Goal: Register for event/course

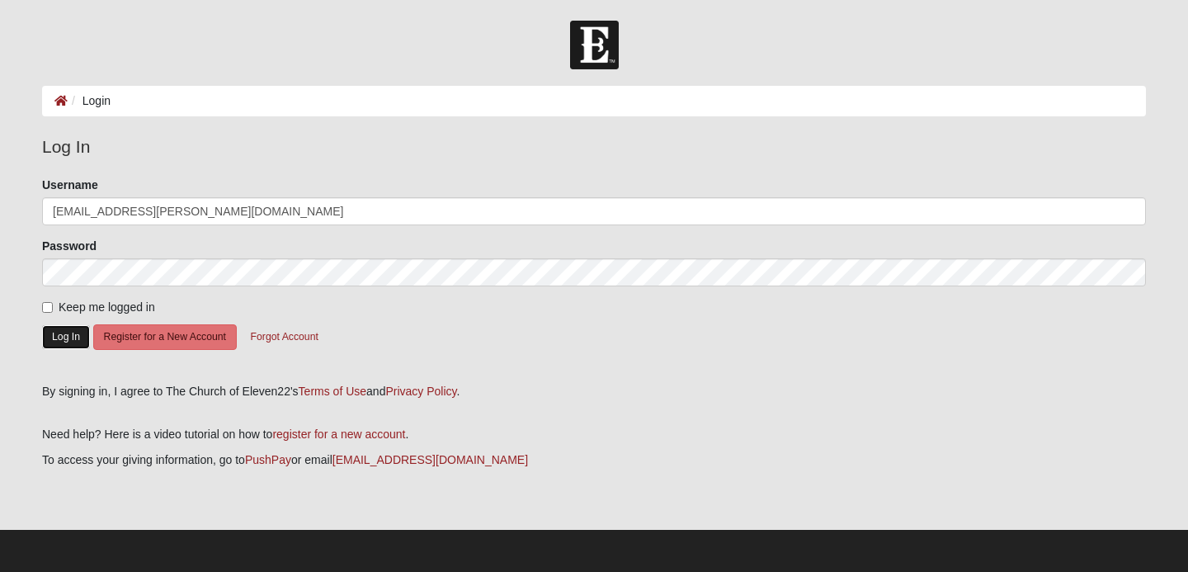
click at [47, 337] on button "Log In" at bounding box center [66, 337] width 48 height 24
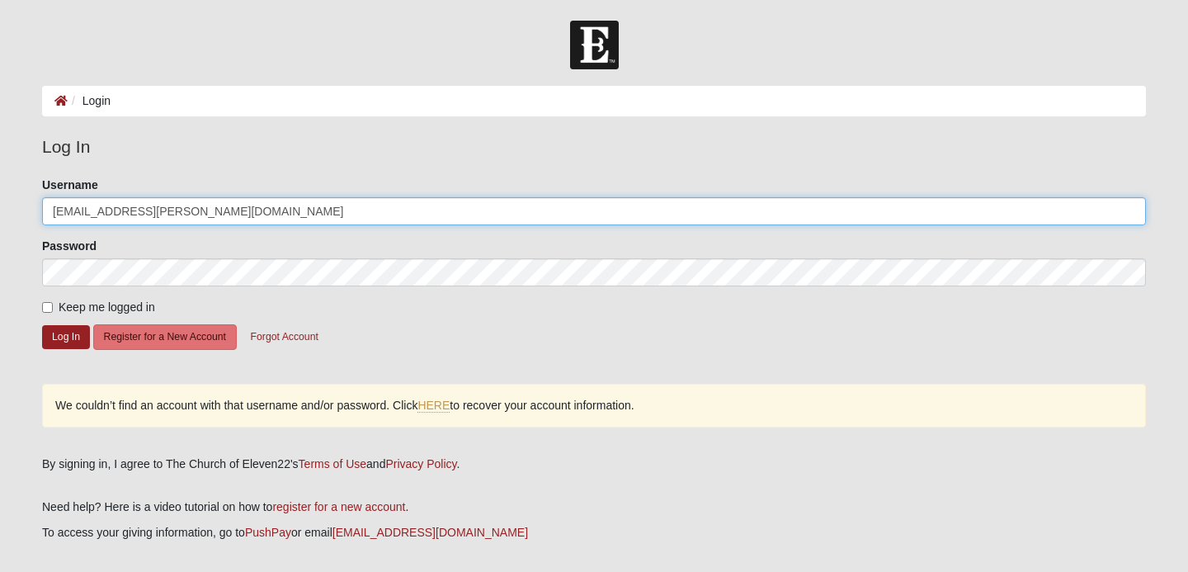
click at [191, 201] on input "[EMAIL_ADDRESS][PERSON_NAME][DOMAIN_NAME]" at bounding box center [594, 211] width 1104 height 28
click at [191, 205] on input "[EMAIL_ADDRESS][PERSON_NAME][DOMAIN_NAME]" at bounding box center [594, 211] width 1104 height 28
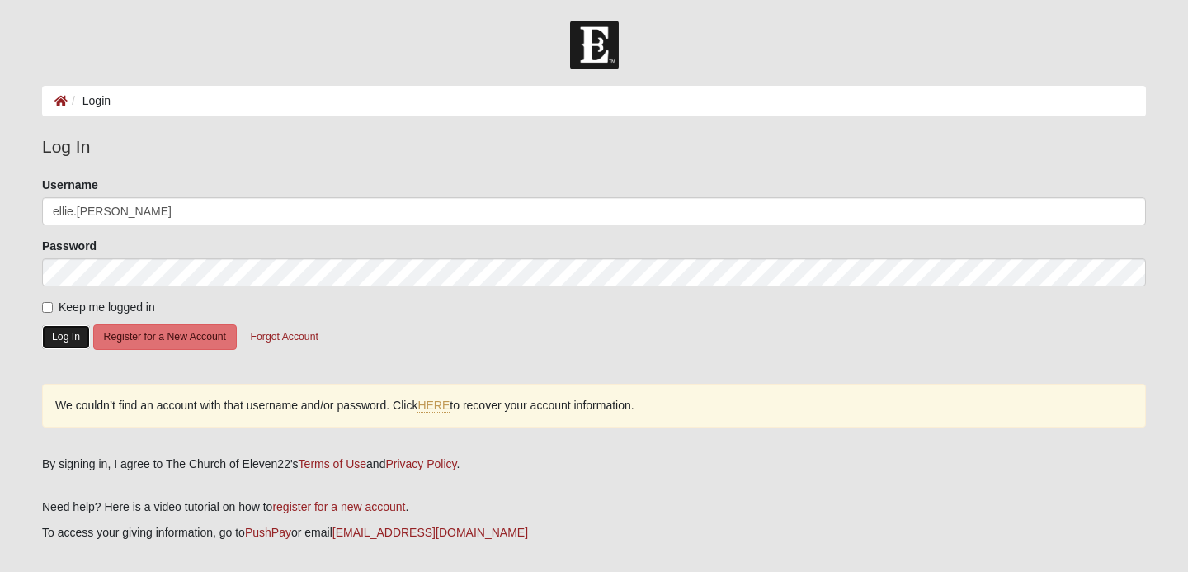
click at [66, 333] on button "Log In" at bounding box center [66, 337] width 48 height 24
click at [71, 333] on button "Log In" at bounding box center [66, 337] width 48 height 24
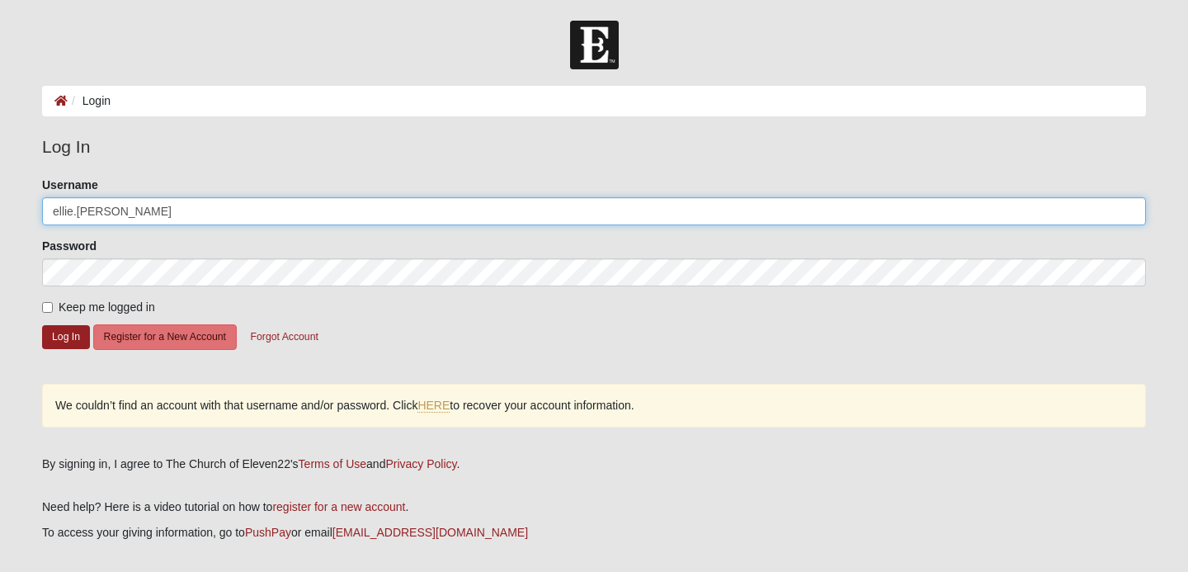
click at [170, 219] on input "ellie.boline" at bounding box center [594, 211] width 1104 height 28
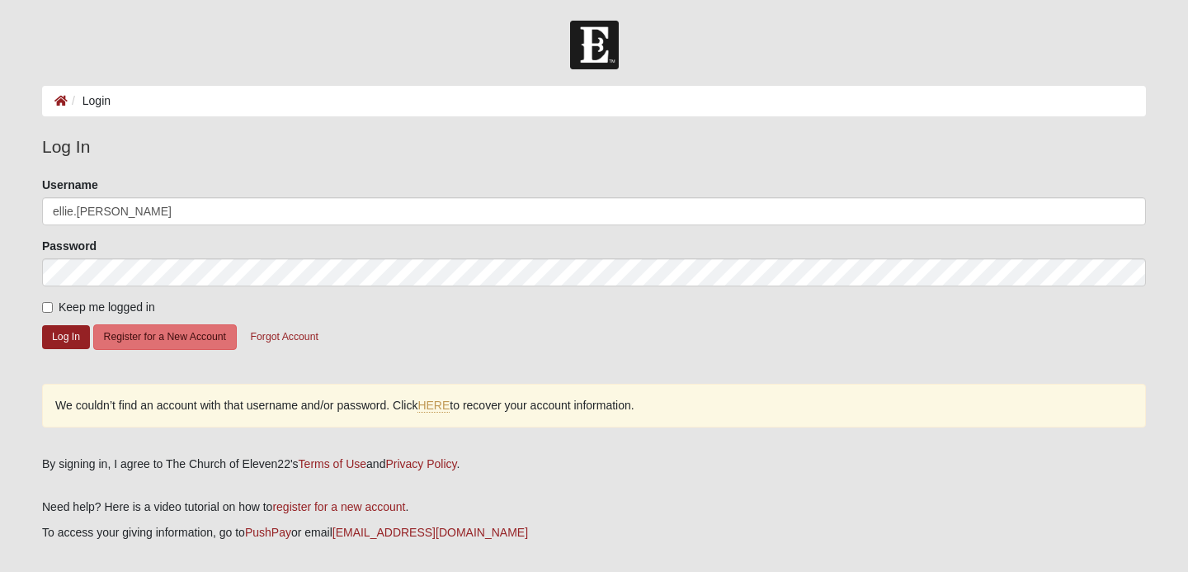
click at [168, 215] on input "ellie.boline" at bounding box center [594, 211] width 1104 height 28
drag, startPoint x: 187, startPoint y: 211, endPoint x: 112, endPoint y: 211, distance: 75.1
click at [112, 211] on input "[EMAIL_ADDRESS][PERSON_NAME][DOMAIN_NAME]" at bounding box center [594, 211] width 1104 height 28
type input "ellie.boline"
click at [61, 343] on button "Log In" at bounding box center [66, 337] width 48 height 24
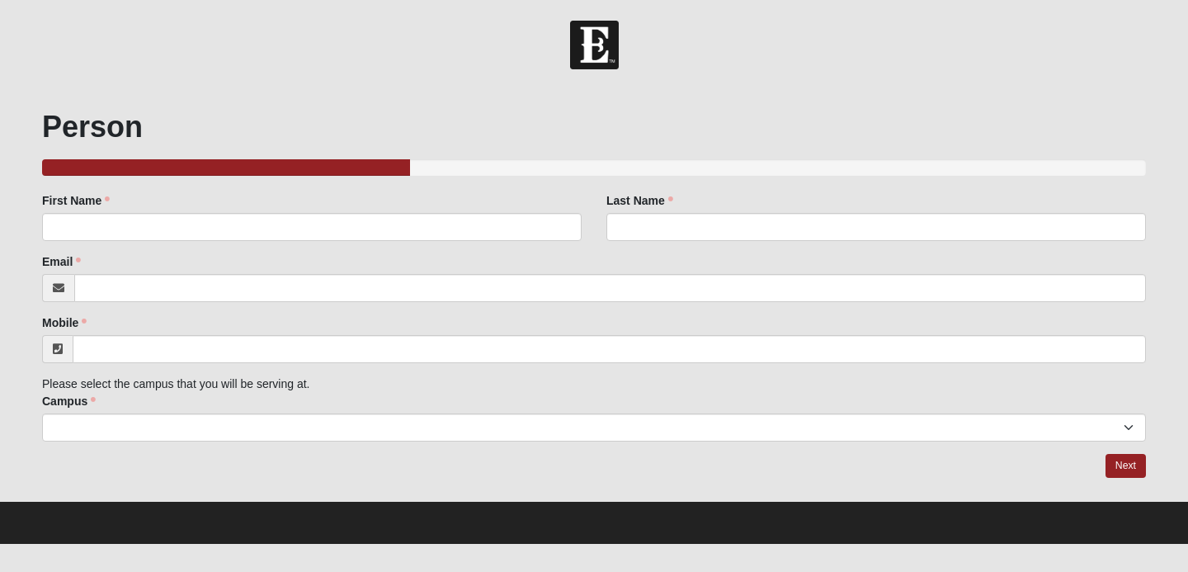
click at [385, 211] on div "First Name First Name is required." at bounding box center [312, 216] width 540 height 49
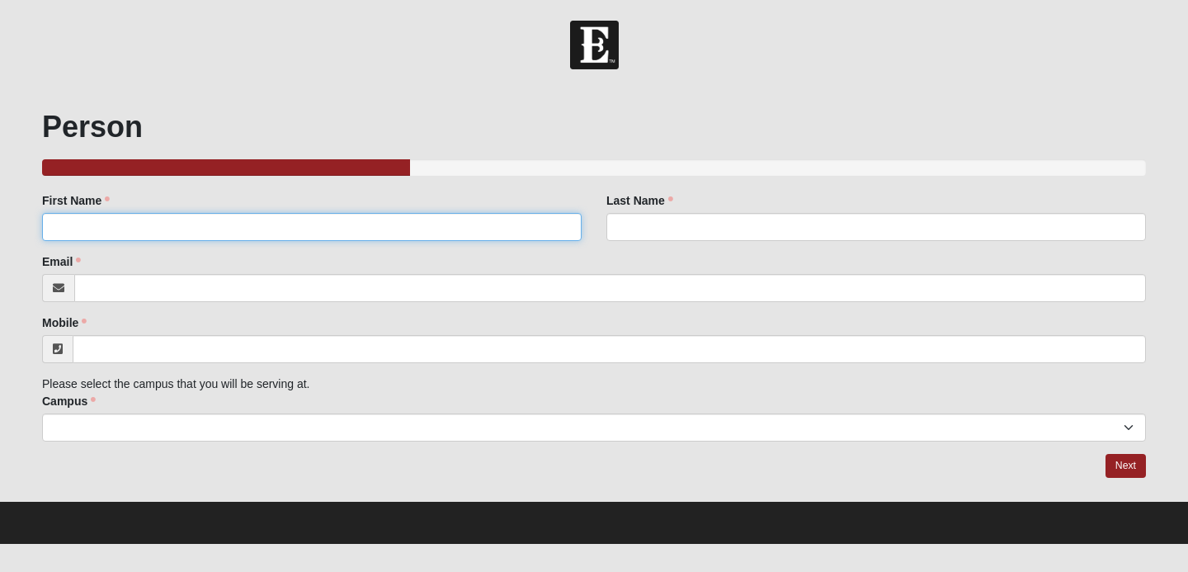
click at [381, 221] on input "First Name" at bounding box center [312, 227] width 540 height 28
type input "[PERSON_NAME]"
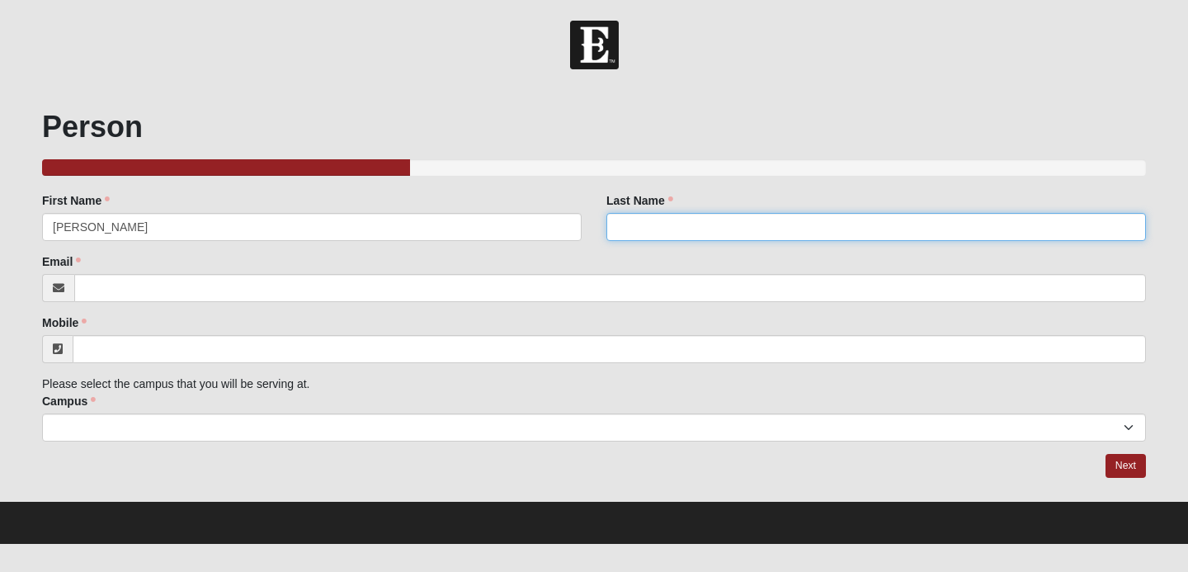
type input "[PERSON_NAME]"
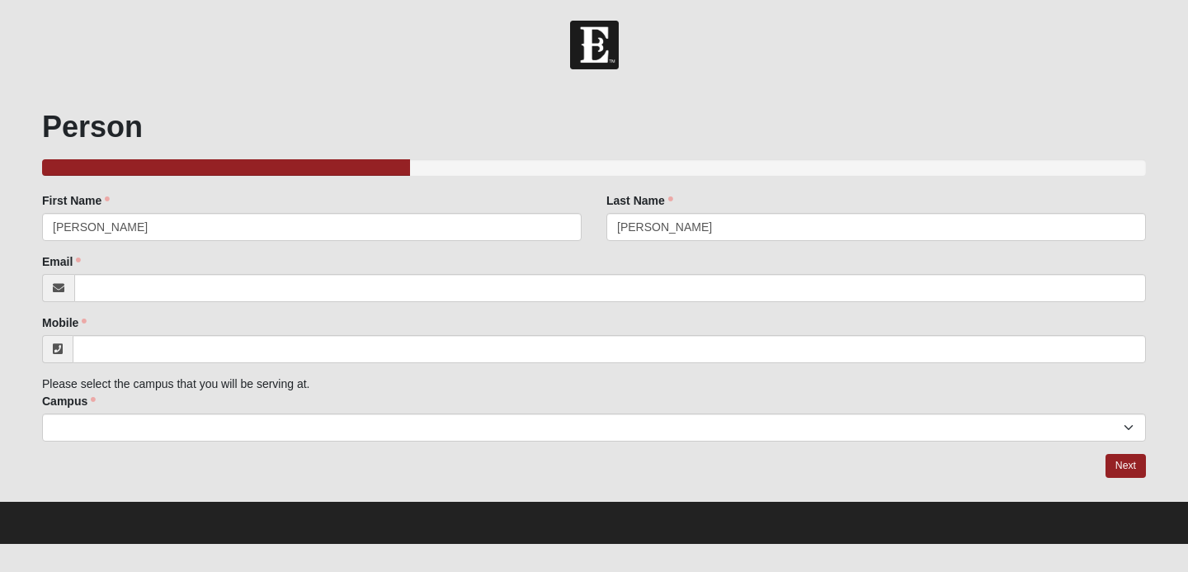
type input "[EMAIL_ADDRESS][PERSON_NAME][DOMAIN_NAME]"
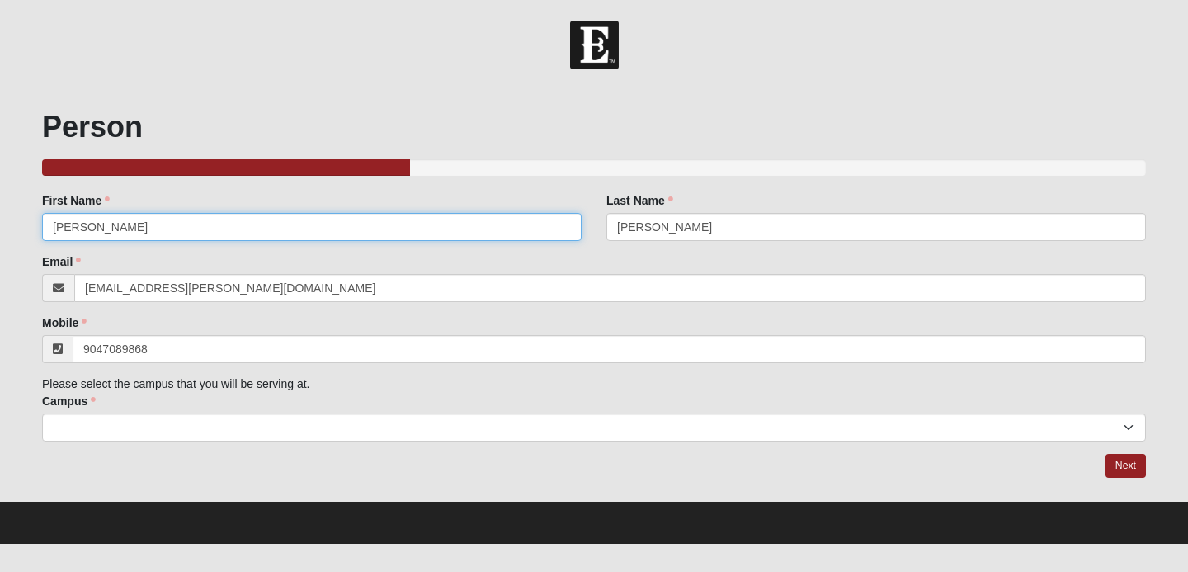
type input "[PHONE_NUMBER]"
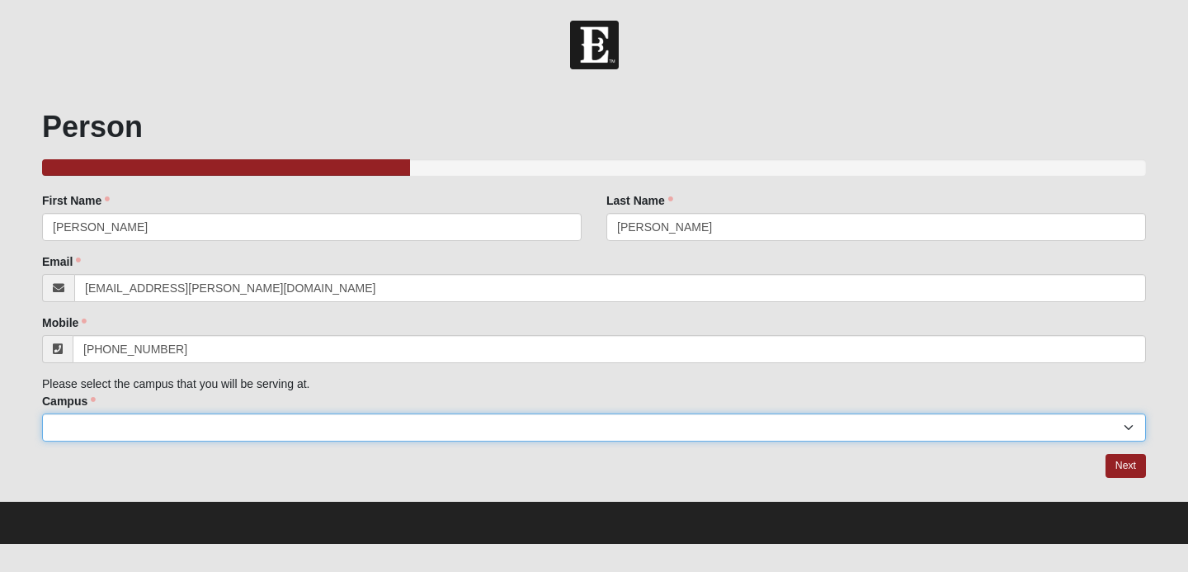
click at [260, 430] on select "Arlington Baymeadows Eleven22 Online [PERSON_NAME][GEOGRAPHIC_DATA] Jesup [GEOG…" at bounding box center [594, 427] width 1104 height 28
select select "3"
click at [42, 413] on select "Arlington Baymeadows Eleven22 Online [PERSON_NAME][GEOGRAPHIC_DATA] Jesup [GEOG…" at bounding box center [594, 427] width 1104 height 28
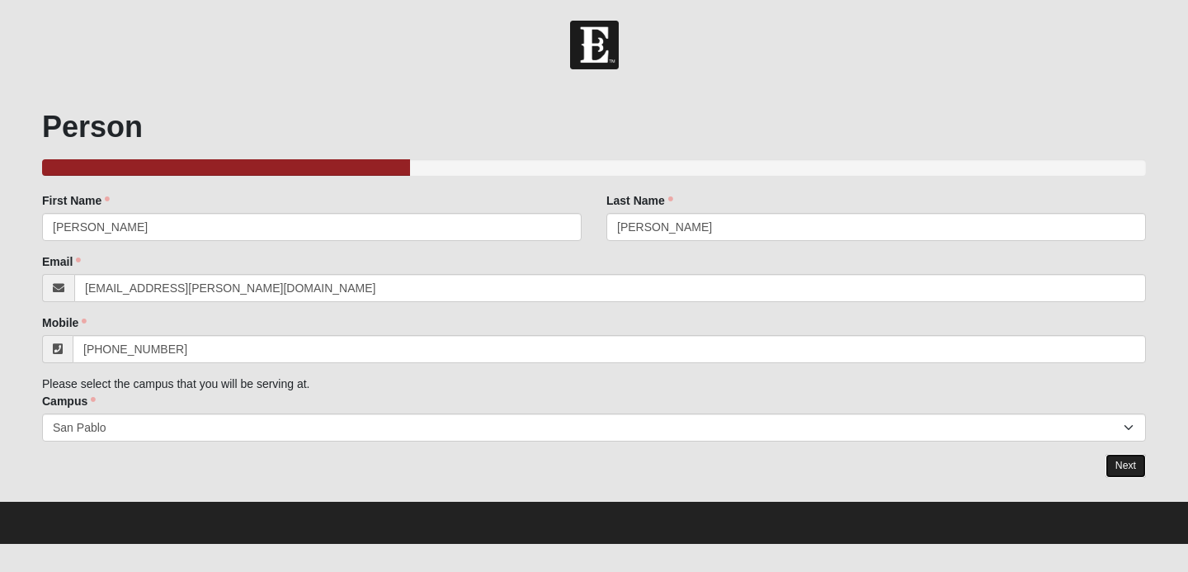
click at [1127, 465] on link "Next" at bounding box center [1126, 466] width 40 height 24
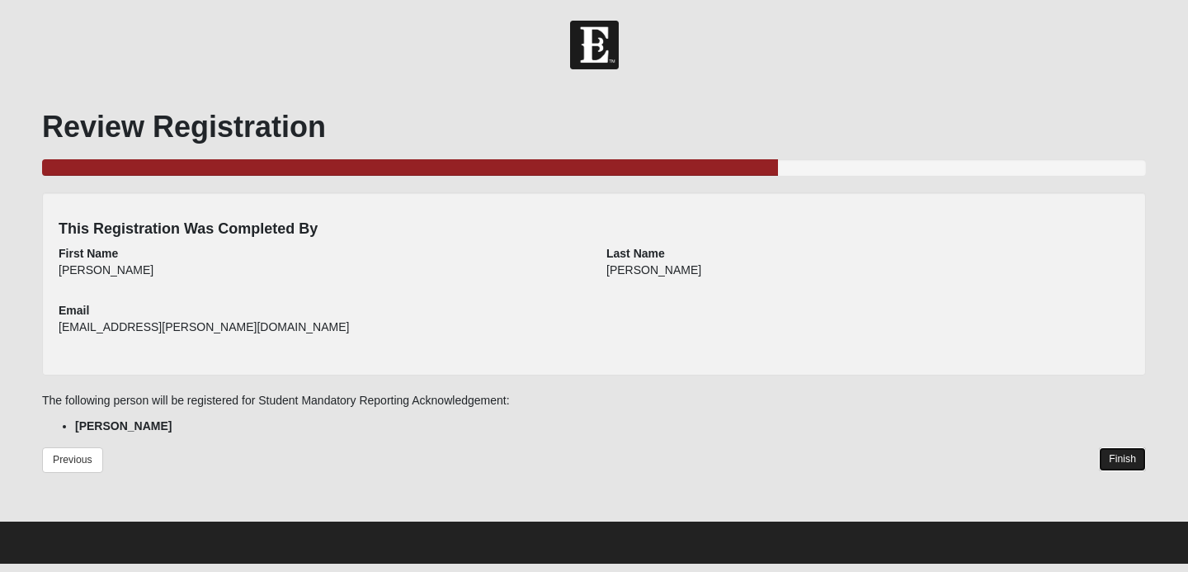
click at [1123, 455] on link "Finish" at bounding box center [1122, 459] width 47 height 24
